Goal: Task Accomplishment & Management: Manage account settings

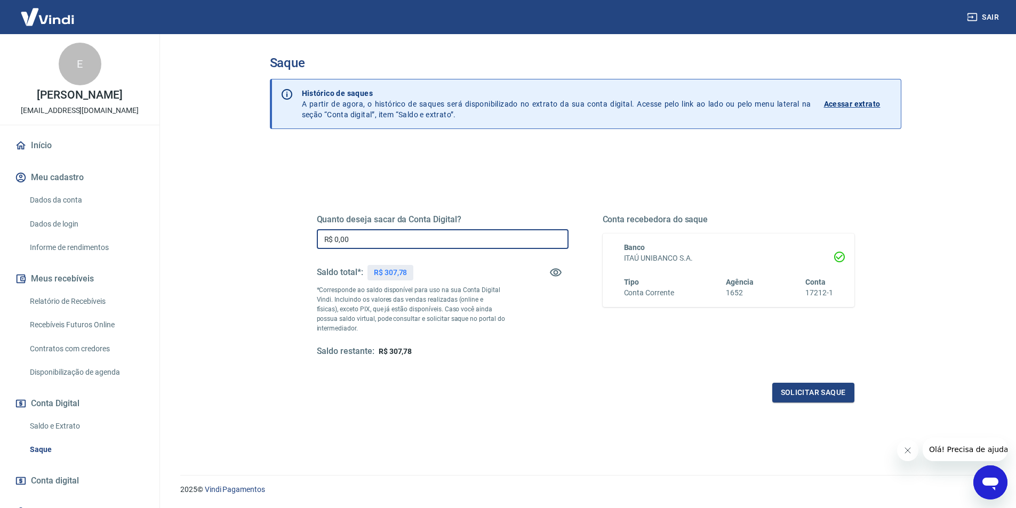
drag, startPoint x: 363, startPoint y: 236, endPoint x: 336, endPoint y: 236, distance: 27.2
click at [336, 236] on input "R$ 0,00" at bounding box center [443, 239] width 252 height 20
drag, startPoint x: 336, startPoint y: 238, endPoint x: 358, endPoint y: 241, distance: 22.1
click at [358, 241] on input "R$ 307,78" at bounding box center [443, 239] width 252 height 20
type input "R$ 307,78"
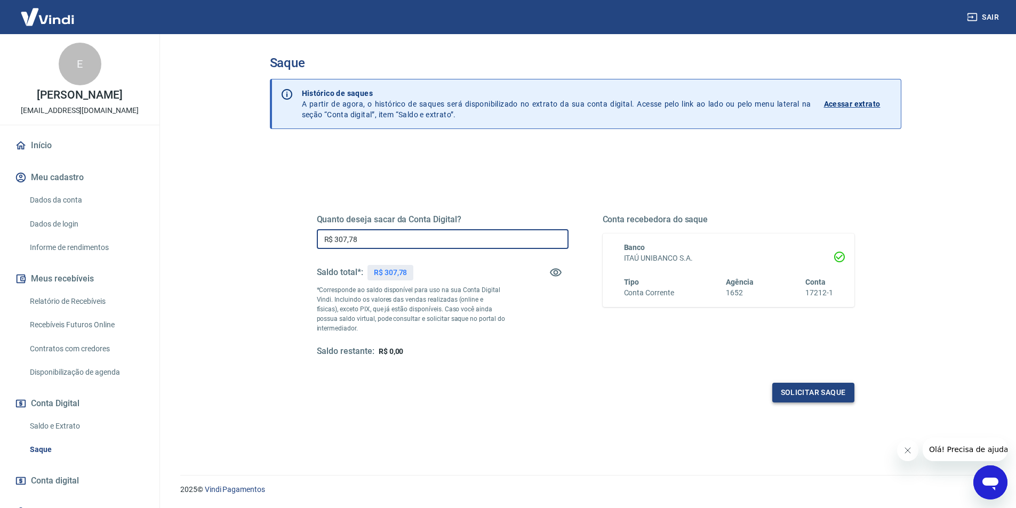
click at [802, 383] on button "Solicitar saque" at bounding box center [813, 393] width 82 height 20
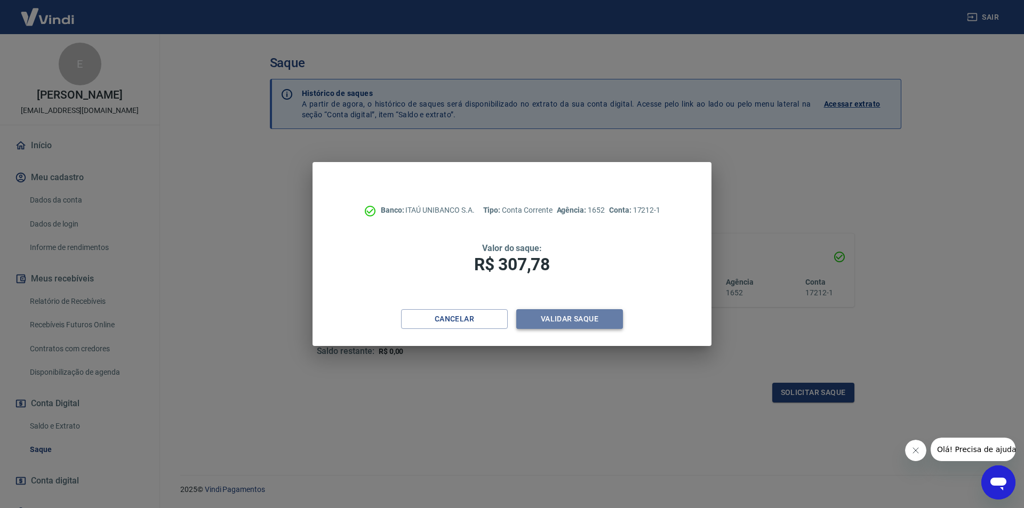
click at [538, 317] on button "Validar saque" at bounding box center [569, 319] width 107 height 20
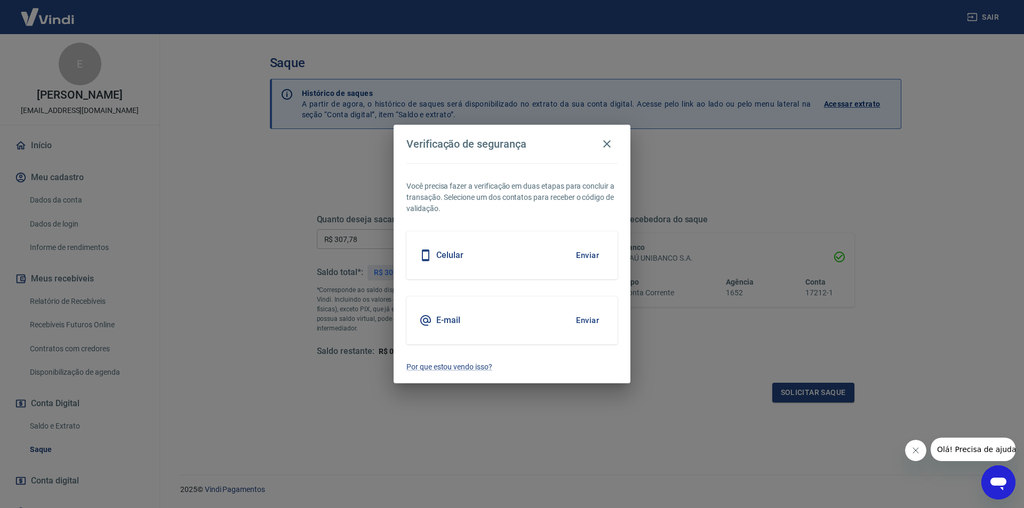
click at [585, 322] on button "Enviar" at bounding box center [587, 320] width 35 height 22
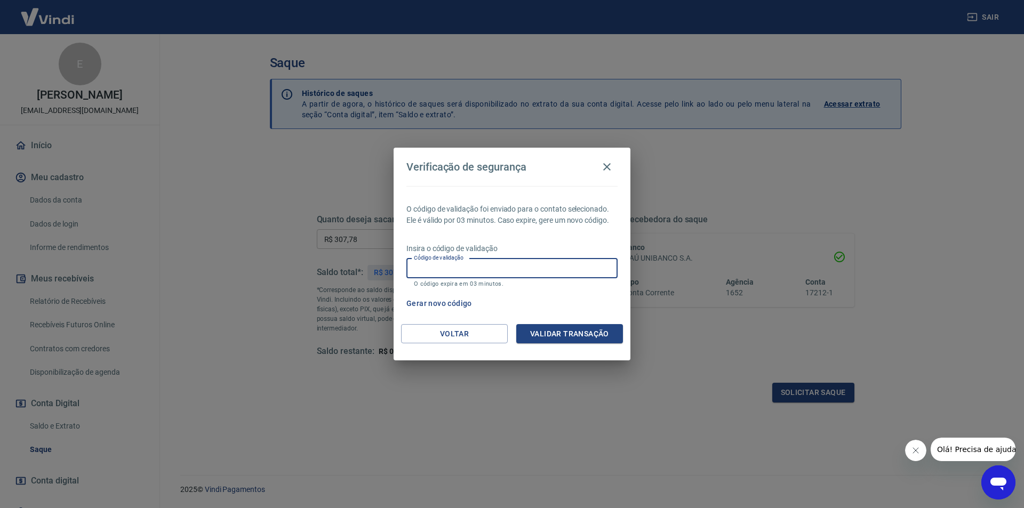
click at [431, 270] on input "Código de validação" at bounding box center [511, 269] width 211 height 20
type input "587304"
click at [566, 330] on button "Validar transação" at bounding box center [569, 334] width 107 height 20
